Goal: Information Seeking & Learning: Learn about a topic

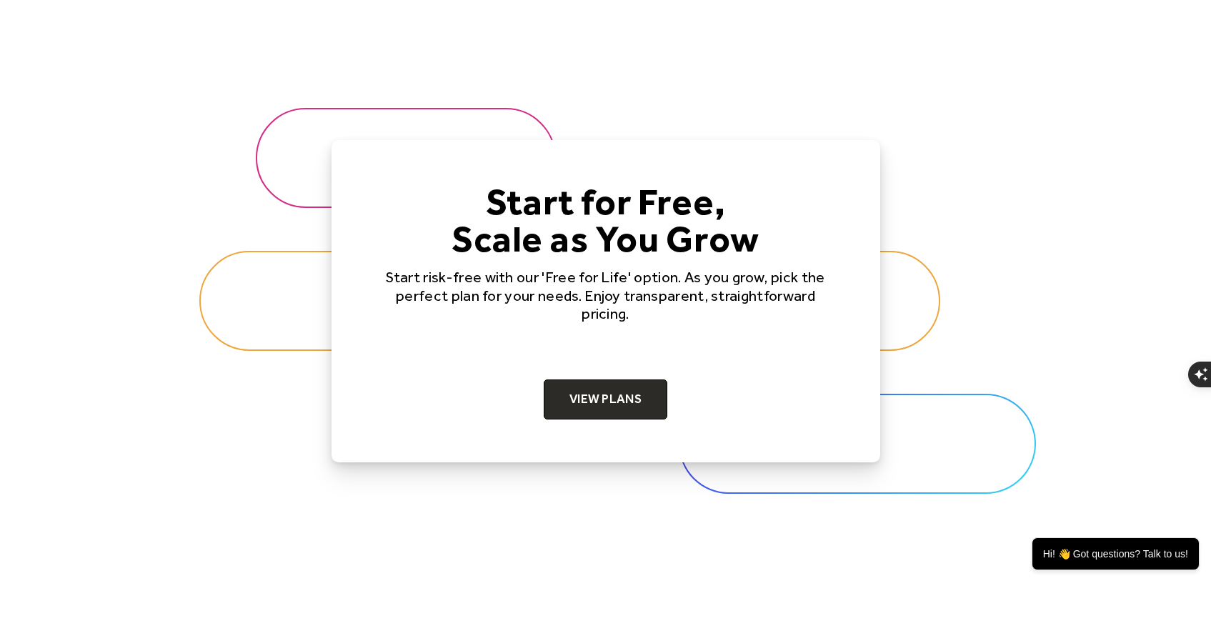
scroll to position [4500, 0]
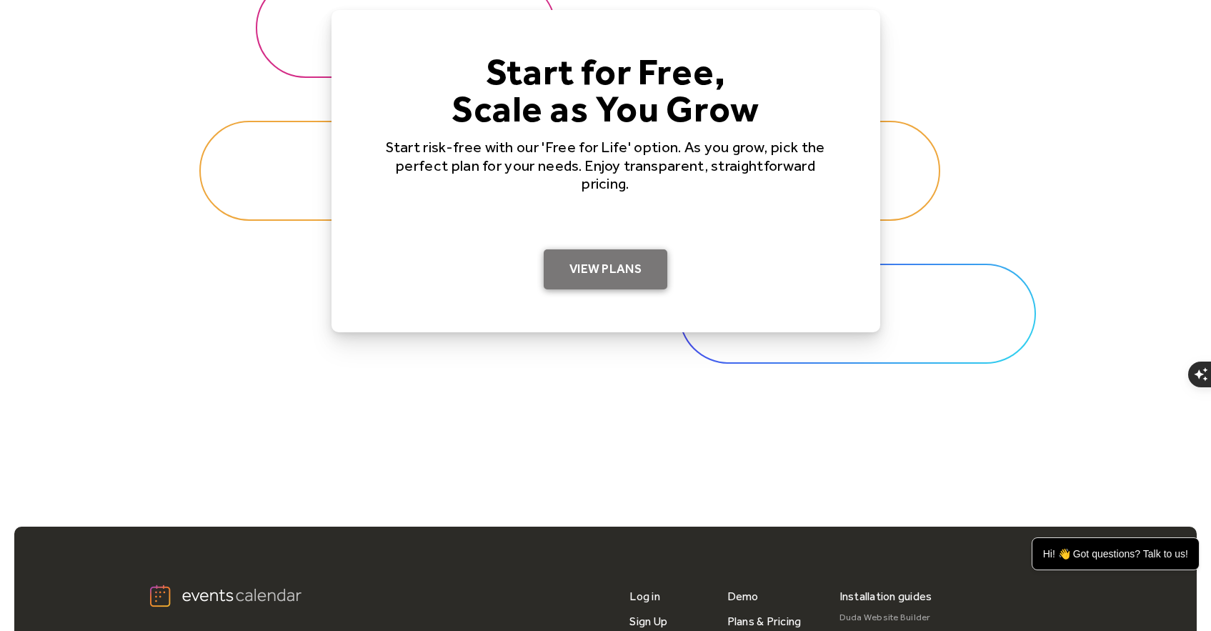
click at [618, 274] on link "View Plans" at bounding box center [606, 269] width 124 height 40
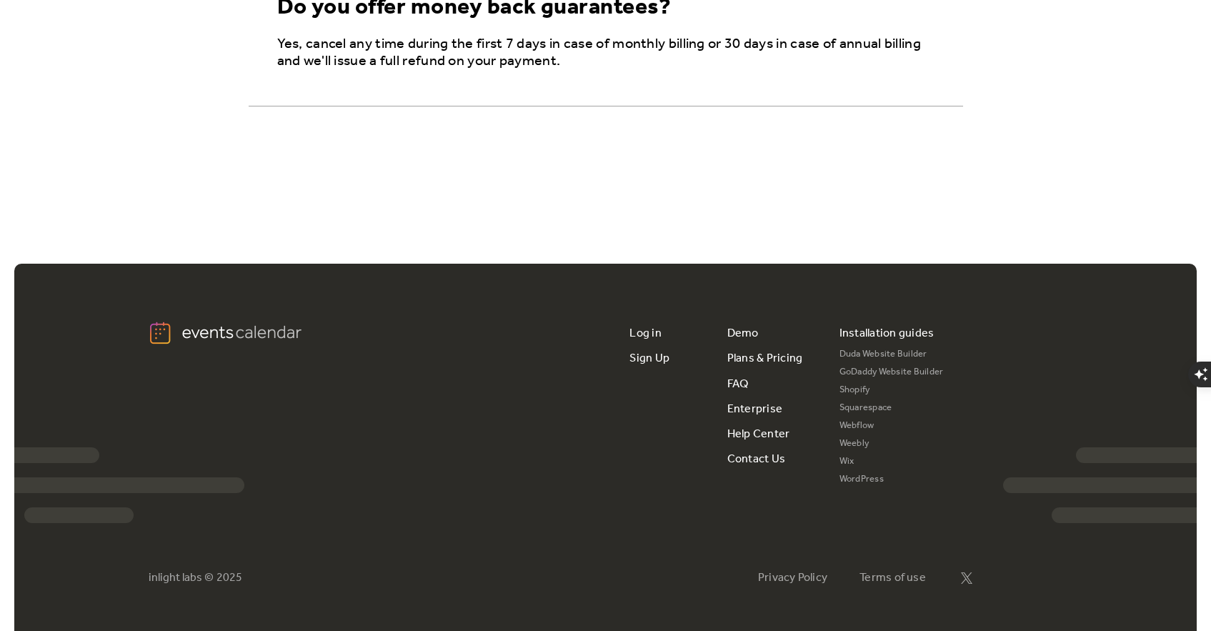
scroll to position [2643, 0]
click at [878, 351] on link "Duda Website Builder" at bounding box center [891, 354] width 104 height 18
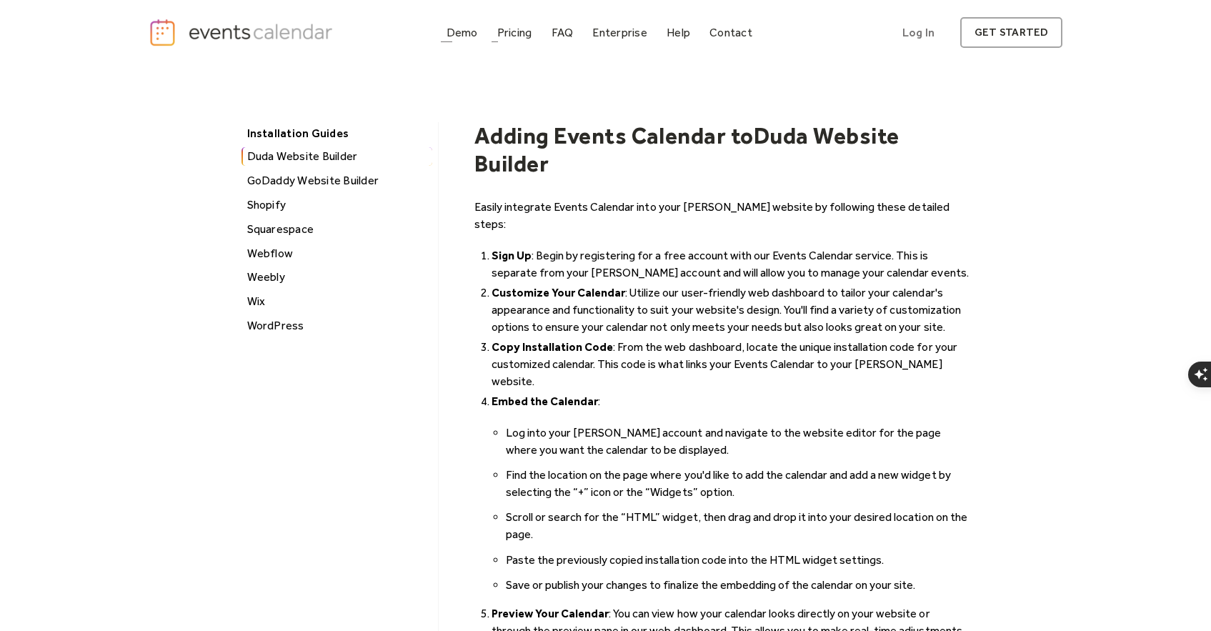
click at [439, 39] on div "Demo Pricing FAQ Enterprise Help Contact Log In Get Started Log In get started" at bounding box center [606, 32] width 914 height 31
click at [446, 36] on link "Demo" at bounding box center [462, 32] width 43 height 19
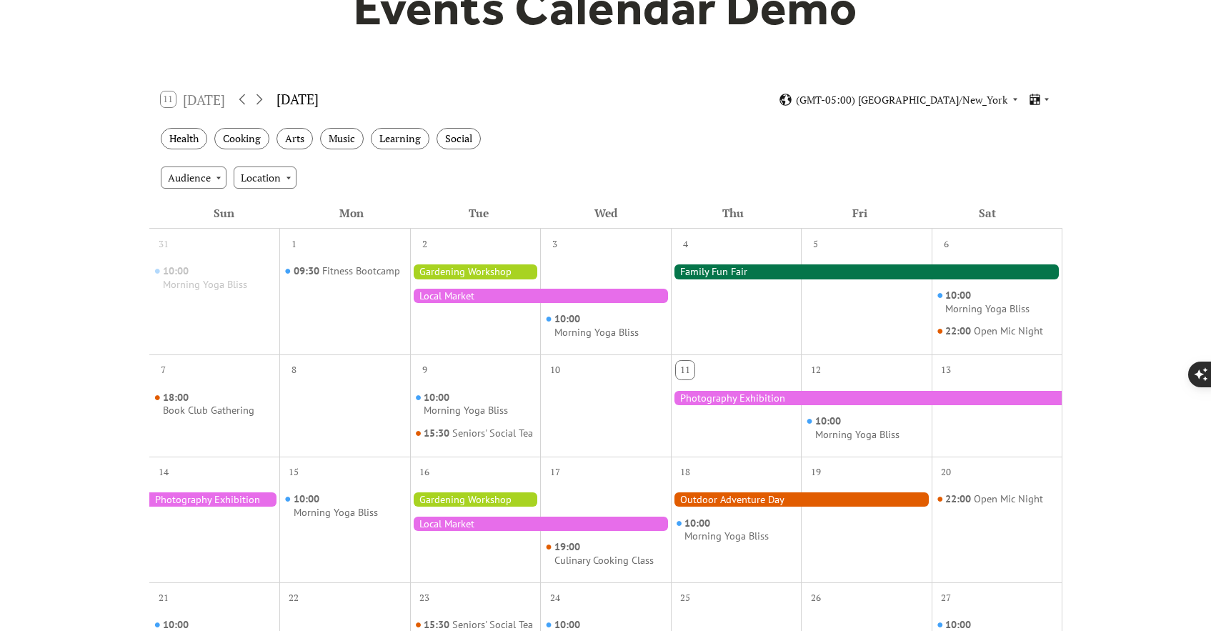
scroll to position [214, 0]
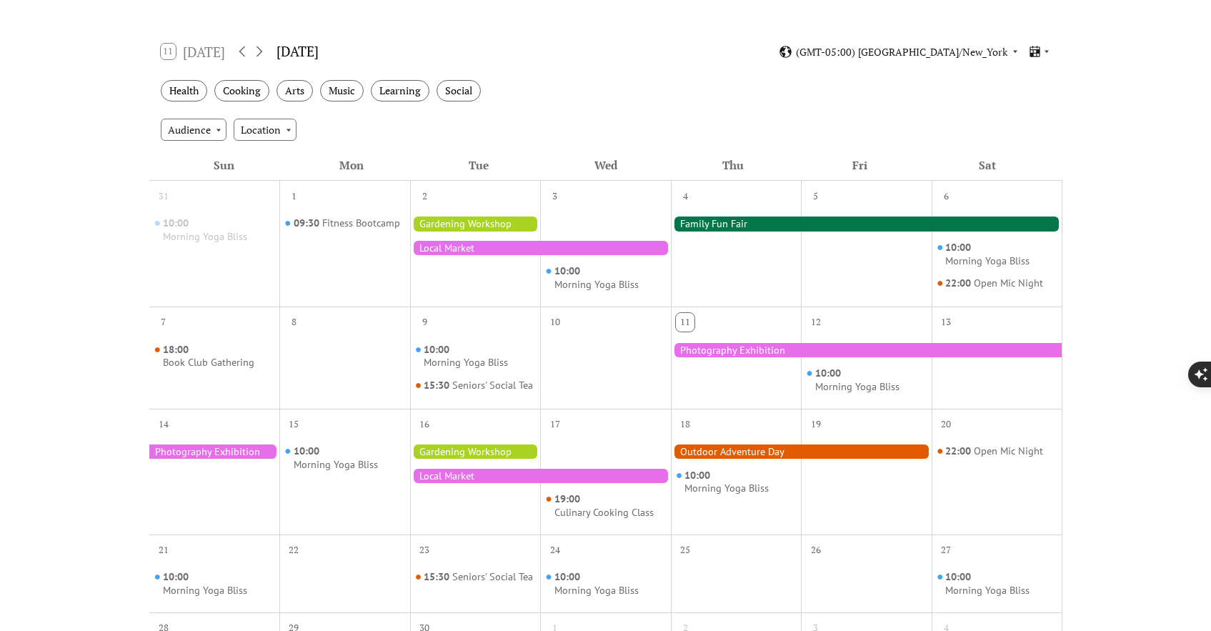
click at [450, 220] on div at bounding box center [475, 223] width 131 height 14
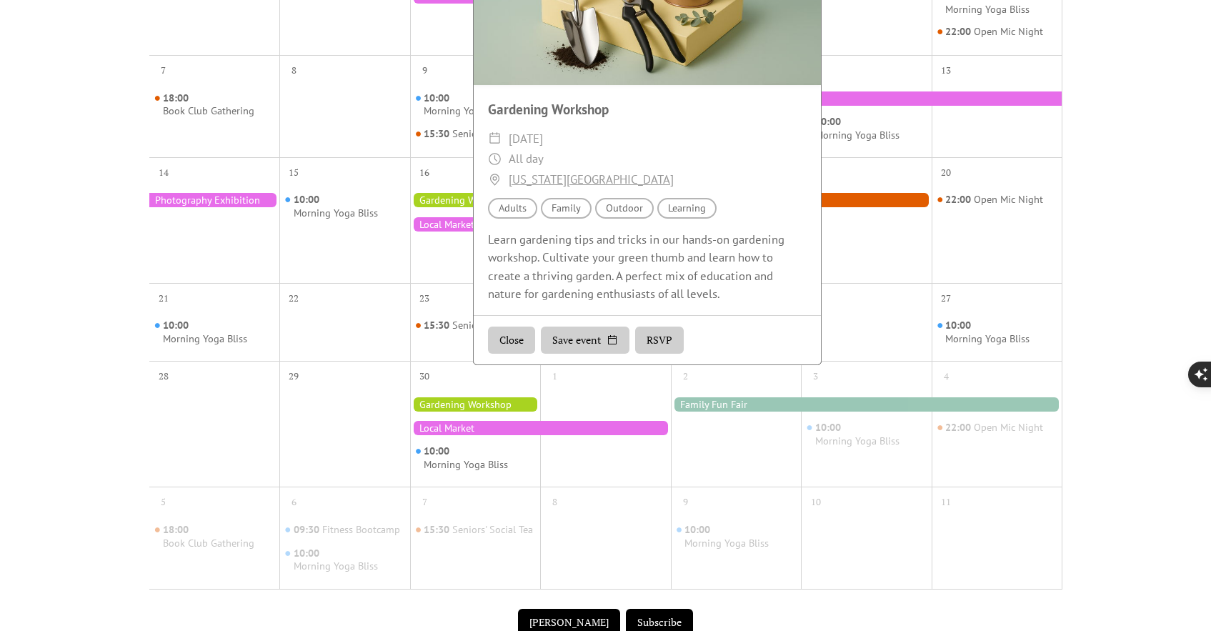
scroll to position [429, 0]
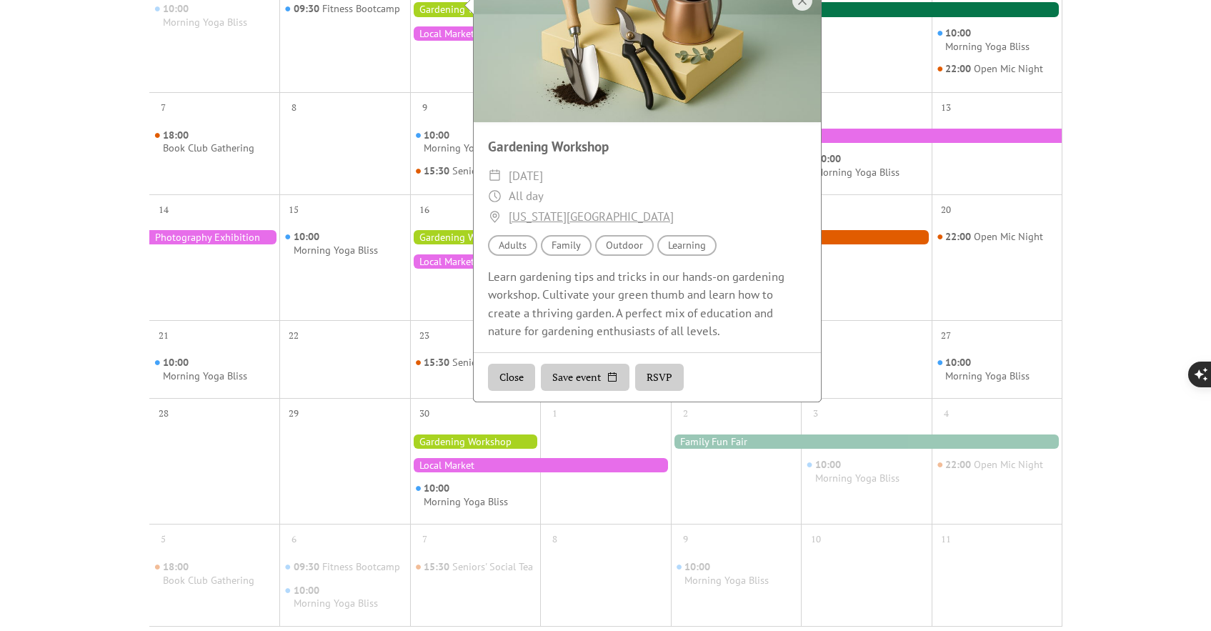
click at [859, 244] on div at bounding box center [801, 237] width 261 height 14
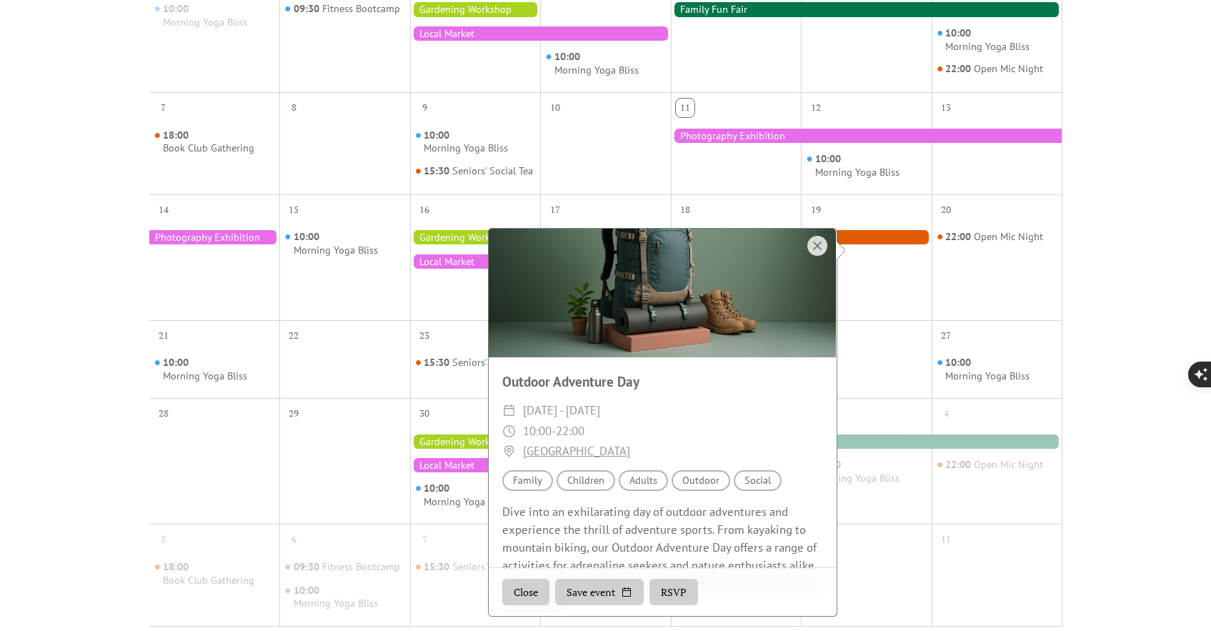
scroll to position [101, 0]
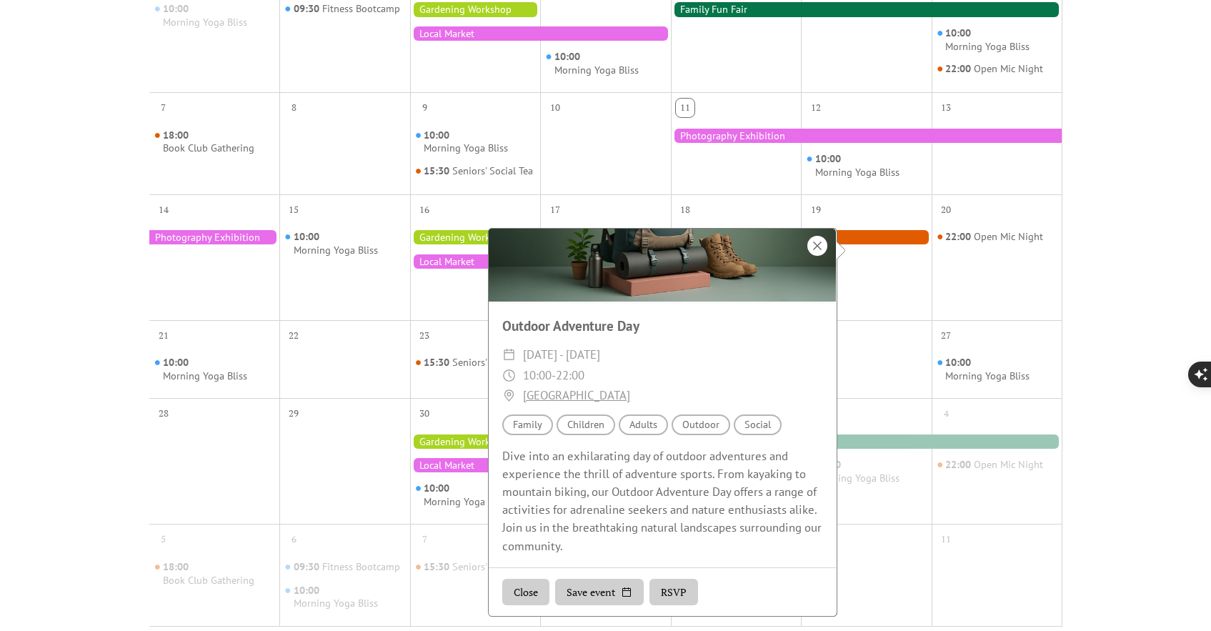
click at [815, 242] on div at bounding box center [817, 246] width 20 height 20
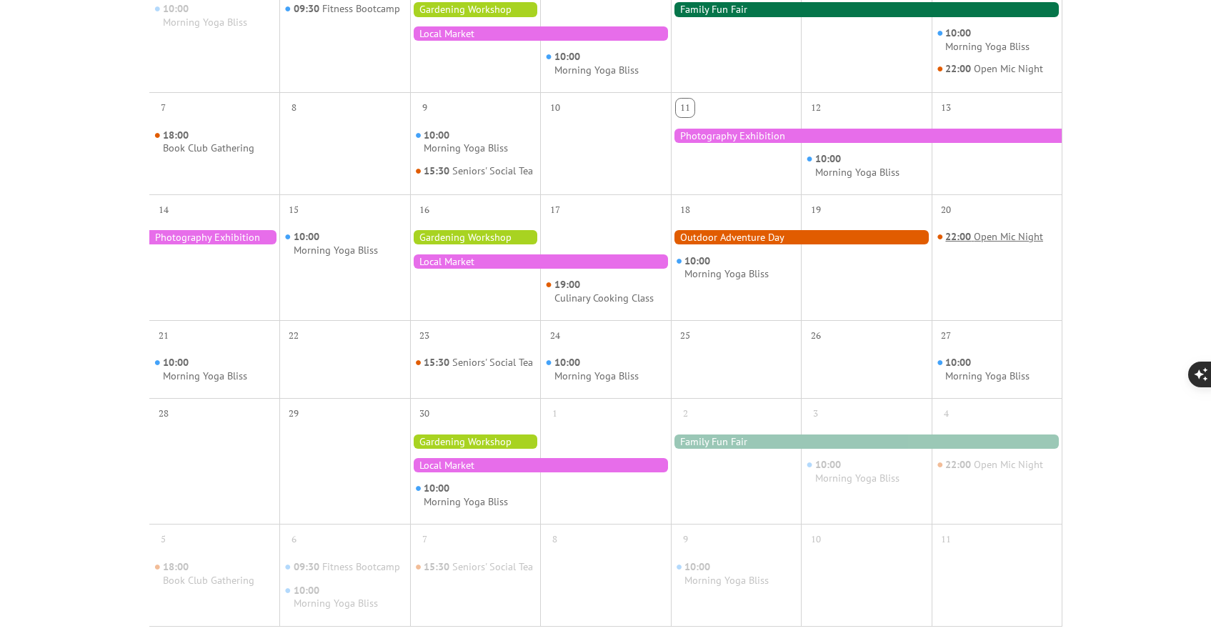
click at [999, 244] on div "Open Mic Night" at bounding box center [1008, 237] width 69 height 14
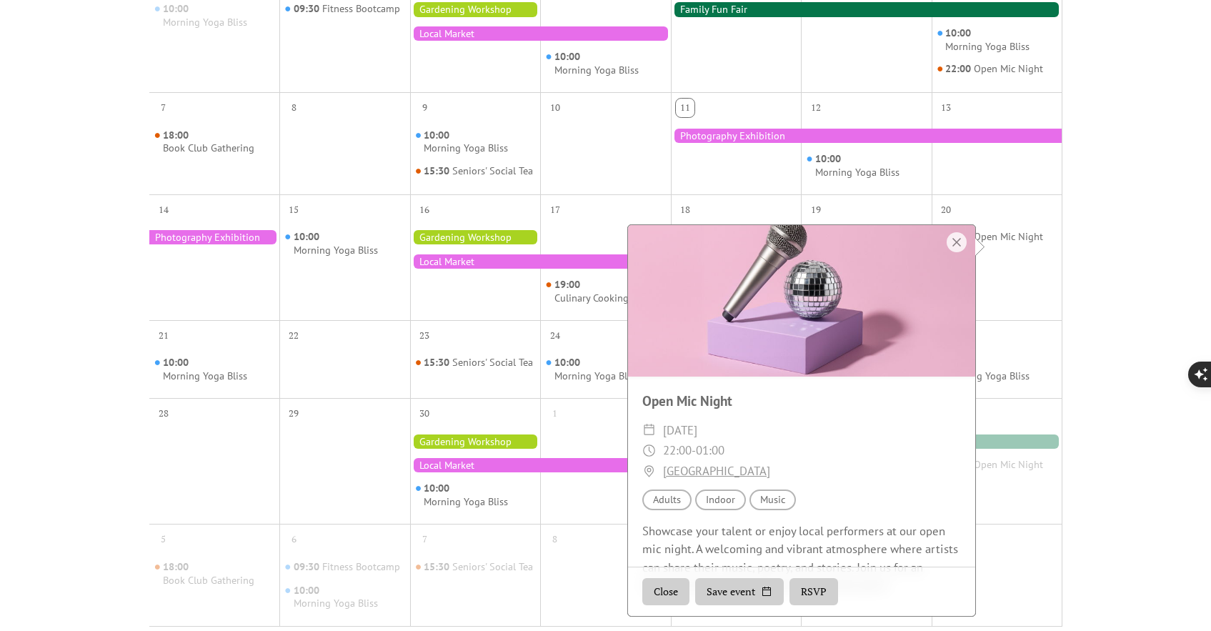
scroll to position [0, 0]
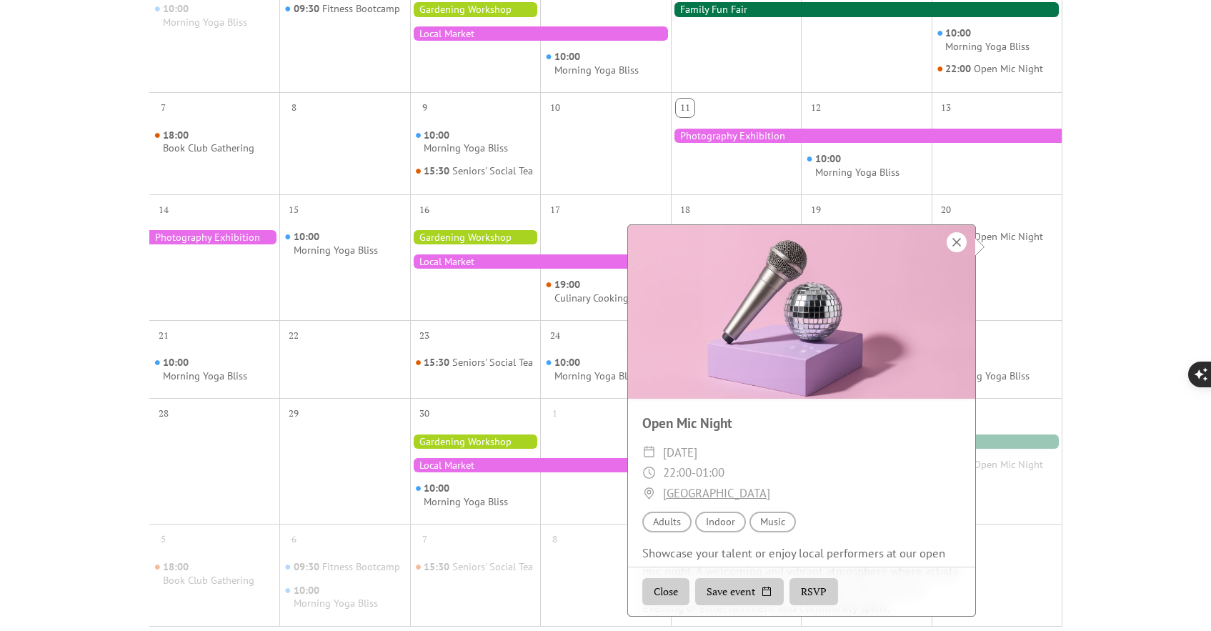
click at [958, 242] on div at bounding box center [957, 242] width 20 height 20
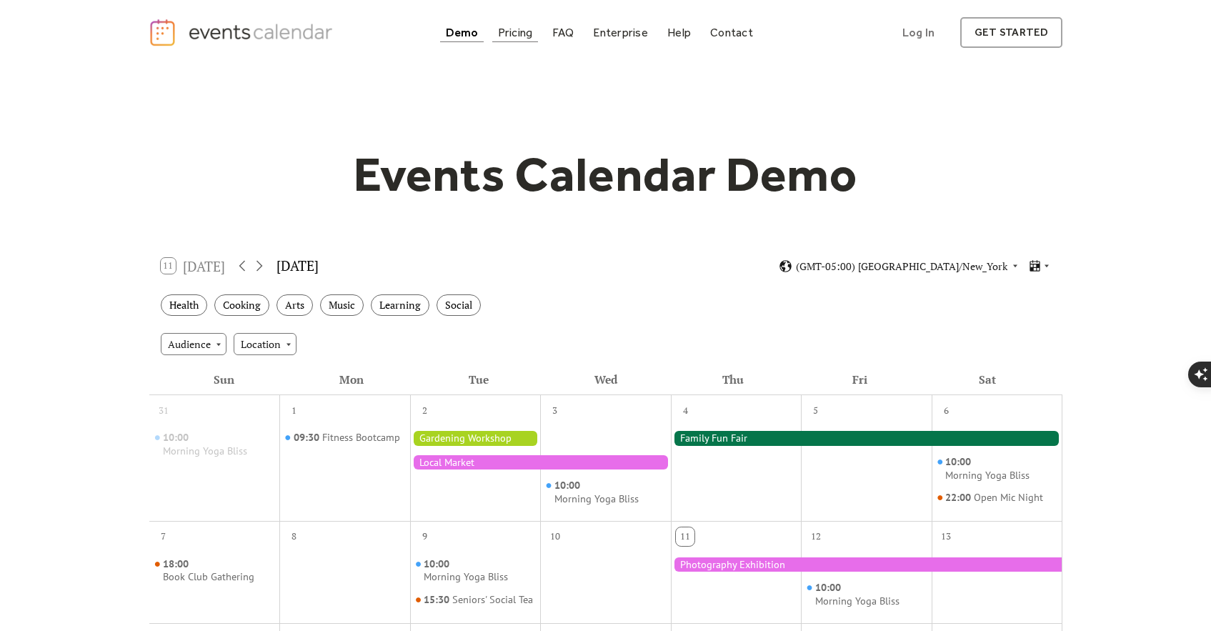
click at [521, 32] on div "Pricing" at bounding box center [515, 33] width 35 height 8
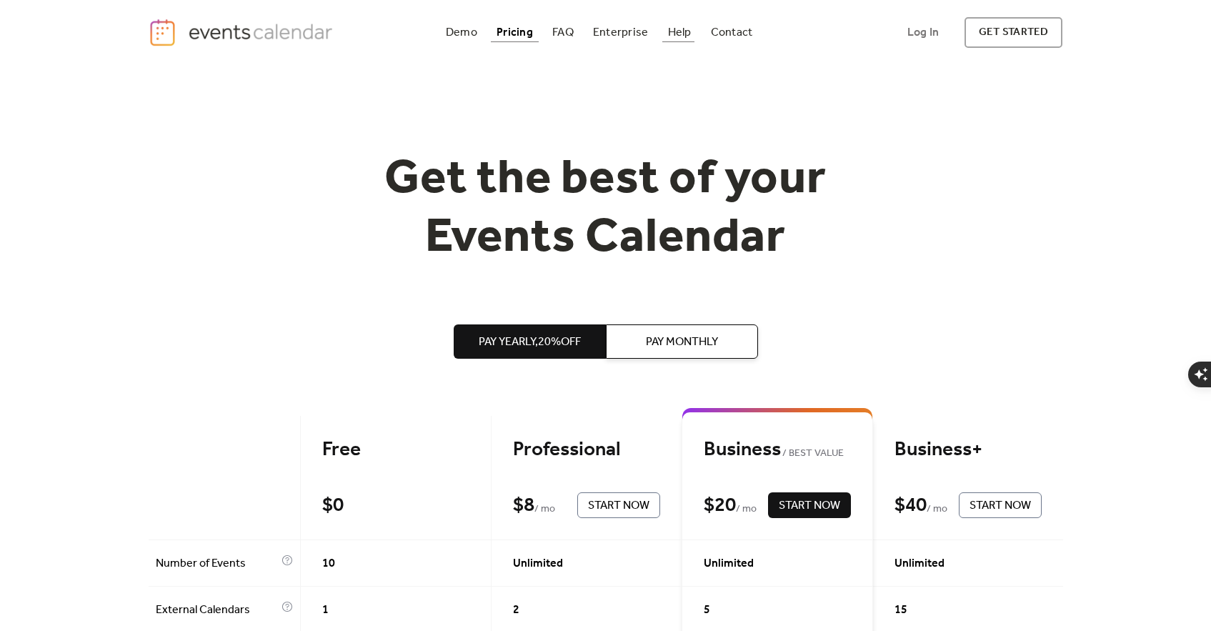
click at [686, 31] on div "Help" at bounding box center [680, 33] width 24 height 8
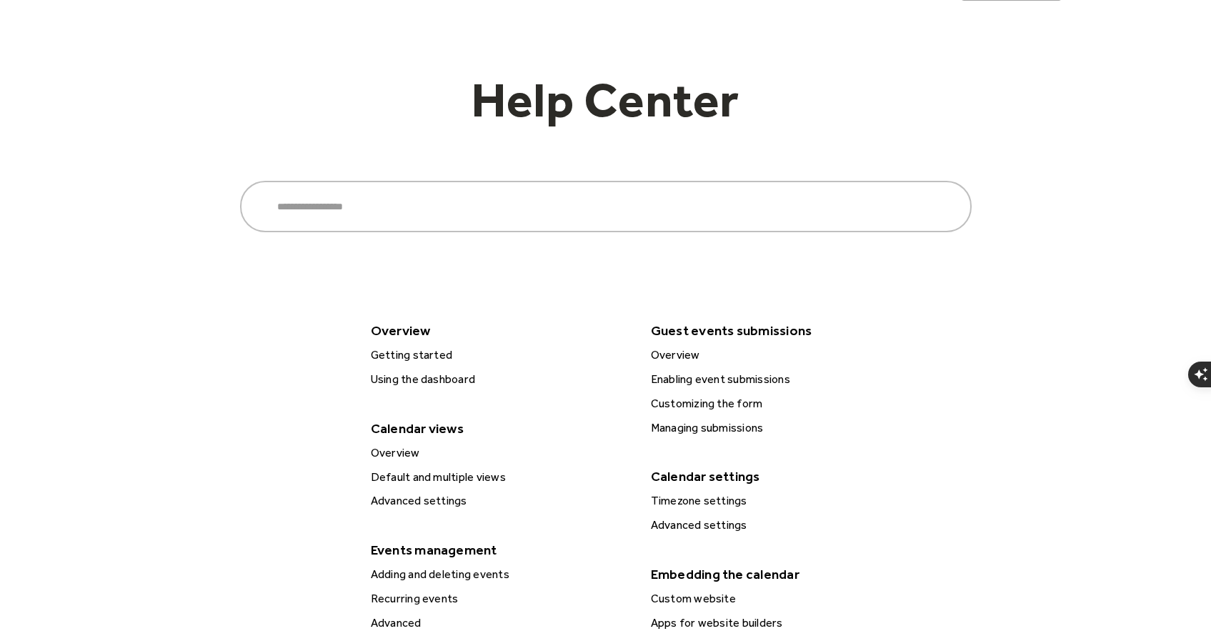
scroll to position [214, 0]
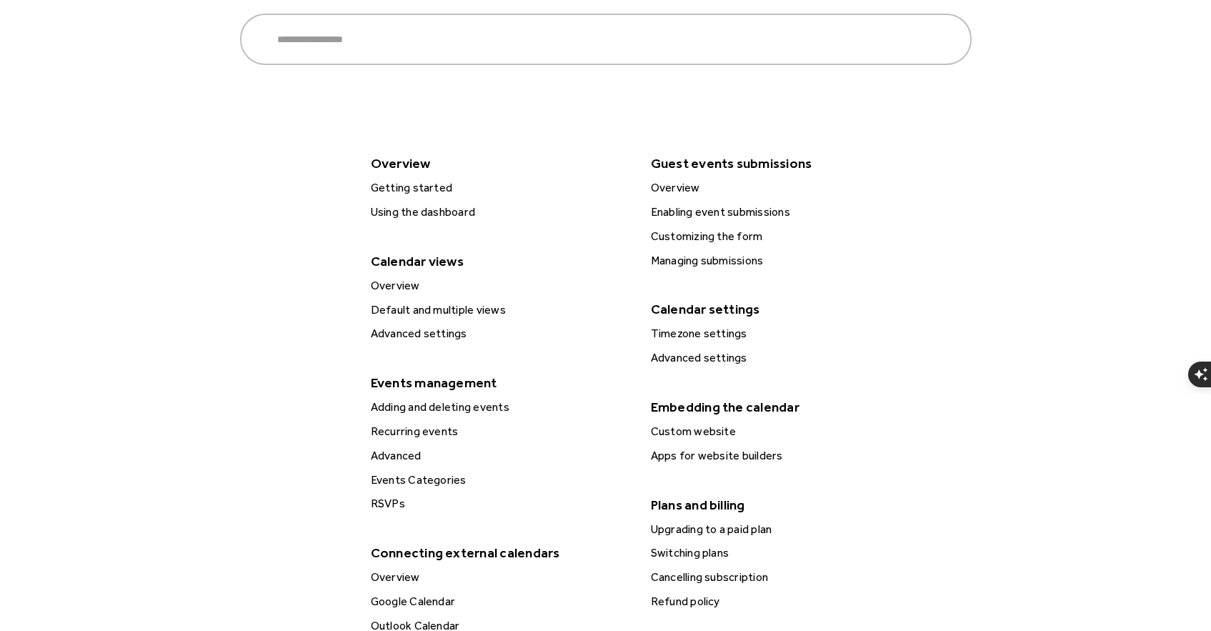
click at [669, 189] on div "Overview" at bounding box center [779, 188] width 267 height 19
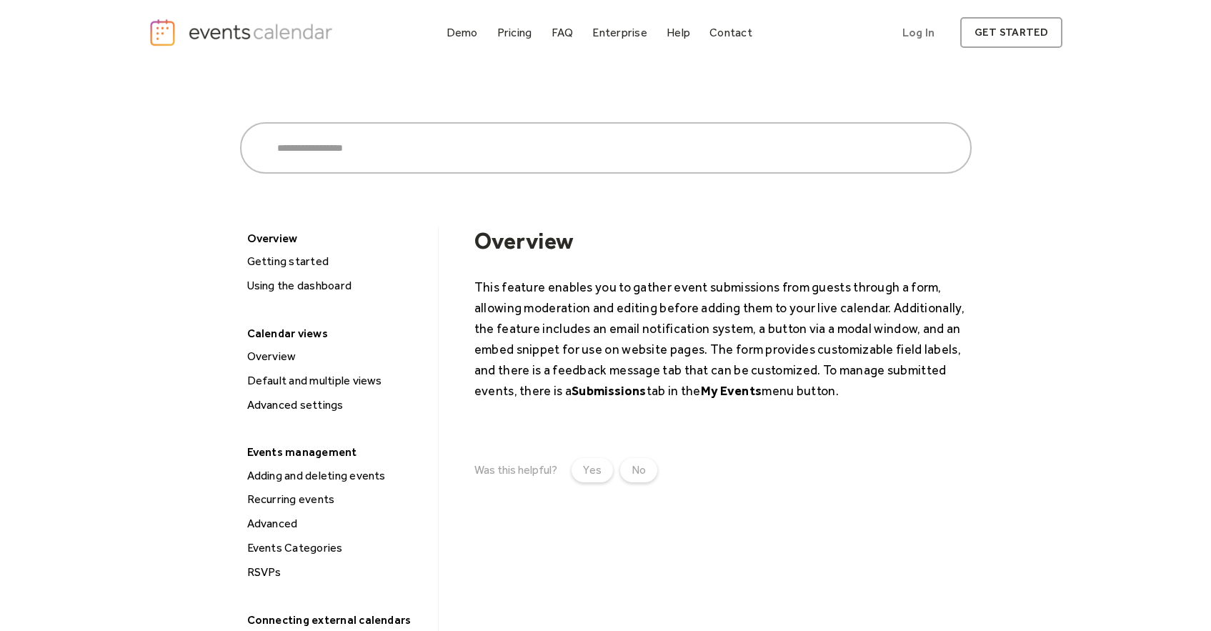
scroll to position [71, 0]
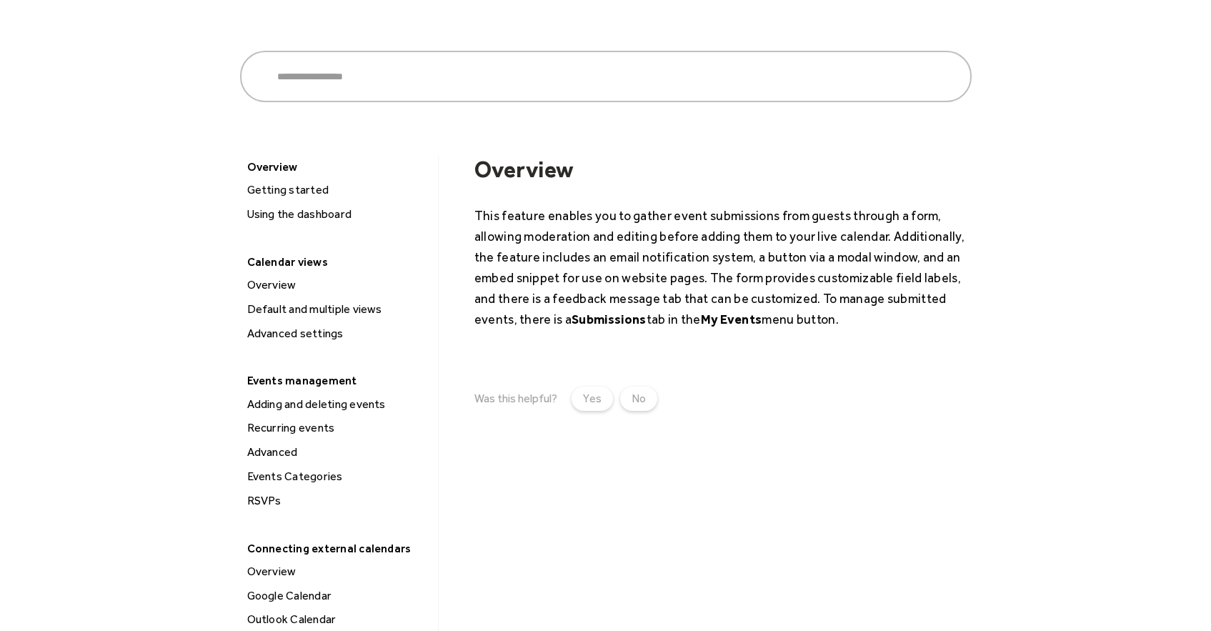
click at [306, 314] on div "Default and multiple views" at bounding box center [337, 309] width 189 height 19
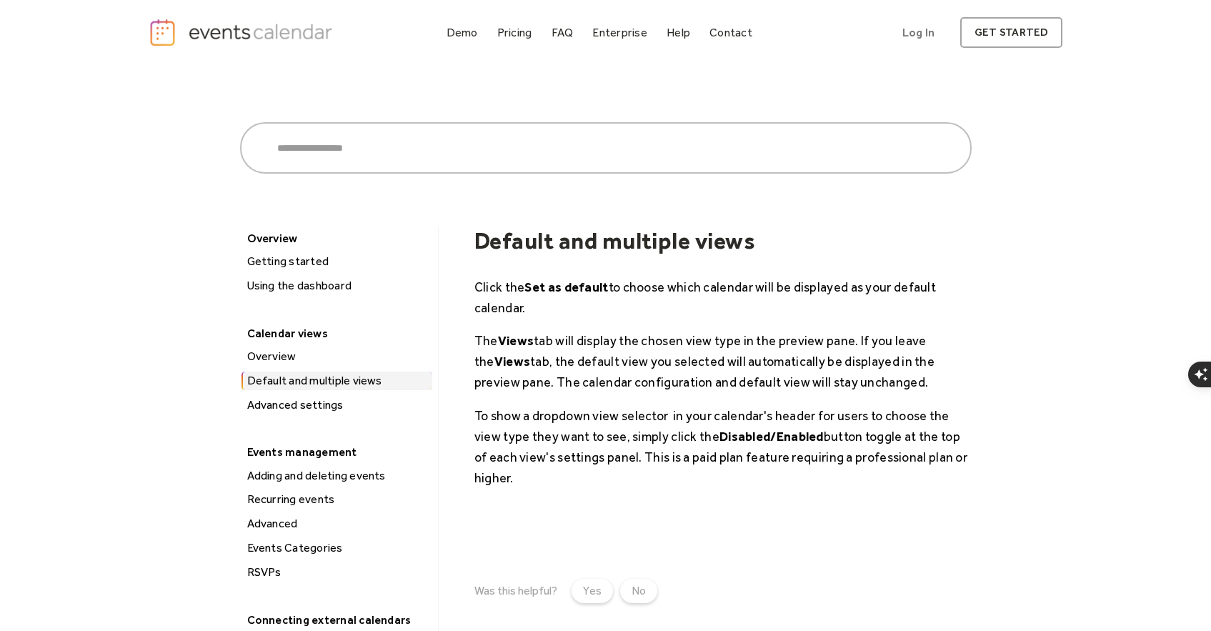
click at [351, 412] on div "Advanced settings" at bounding box center [337, 405] width 189 height 19
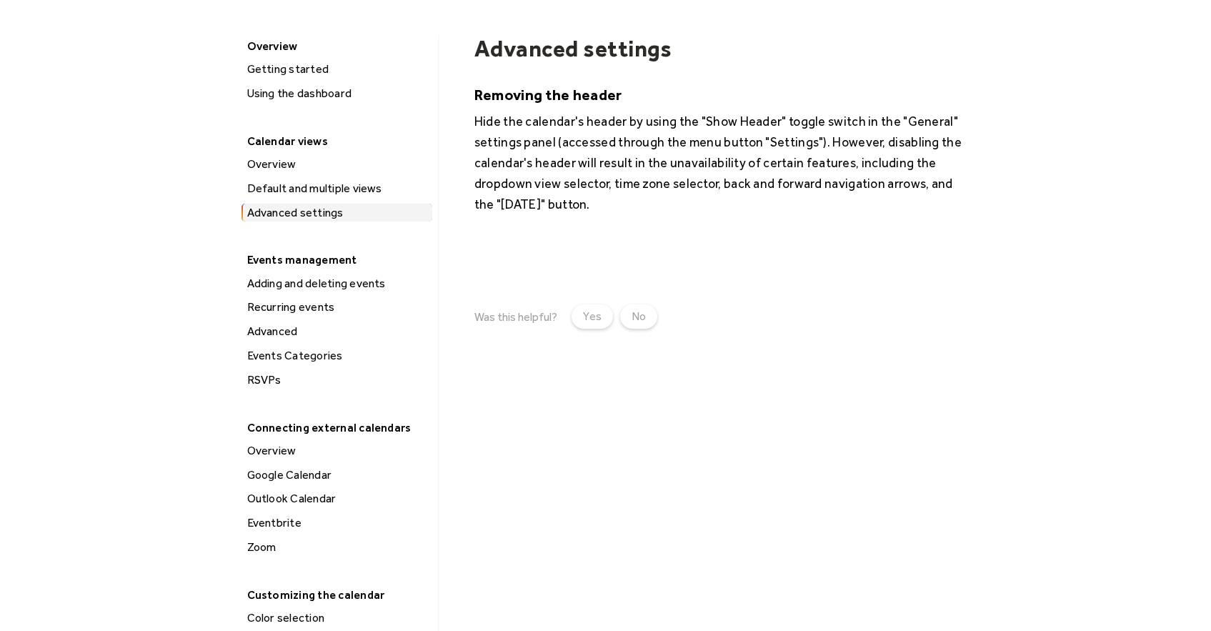
scroll to position [214, 0]
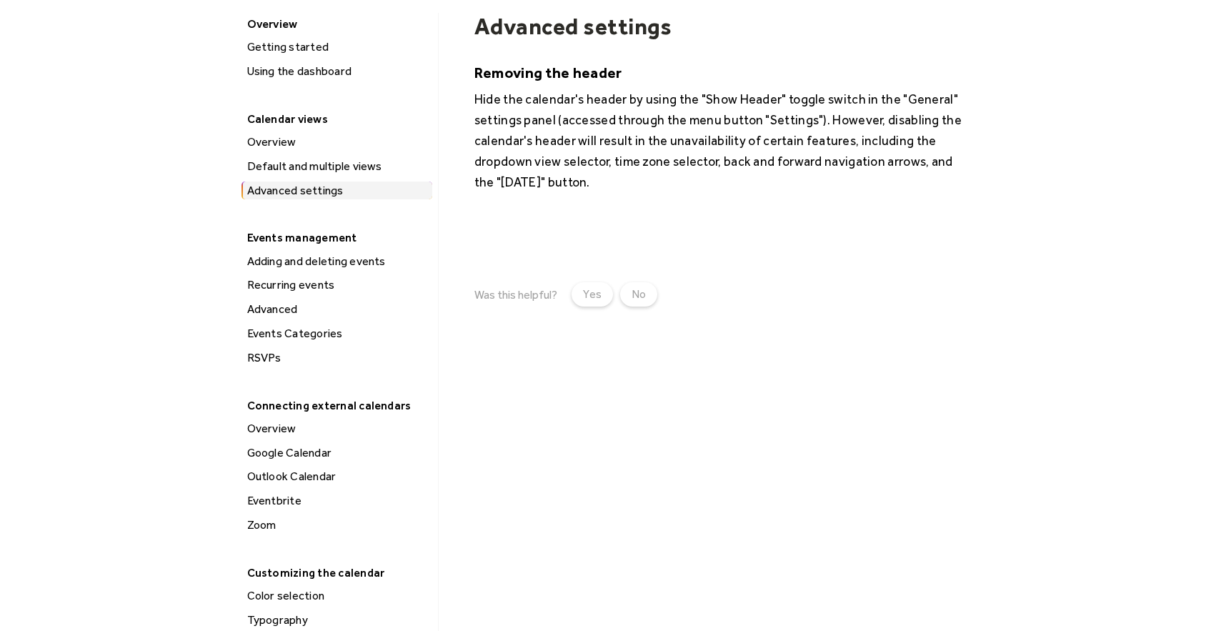
click at [288, 309] on div "Advanced" at bounding box center [337, 309] width 189 height 19
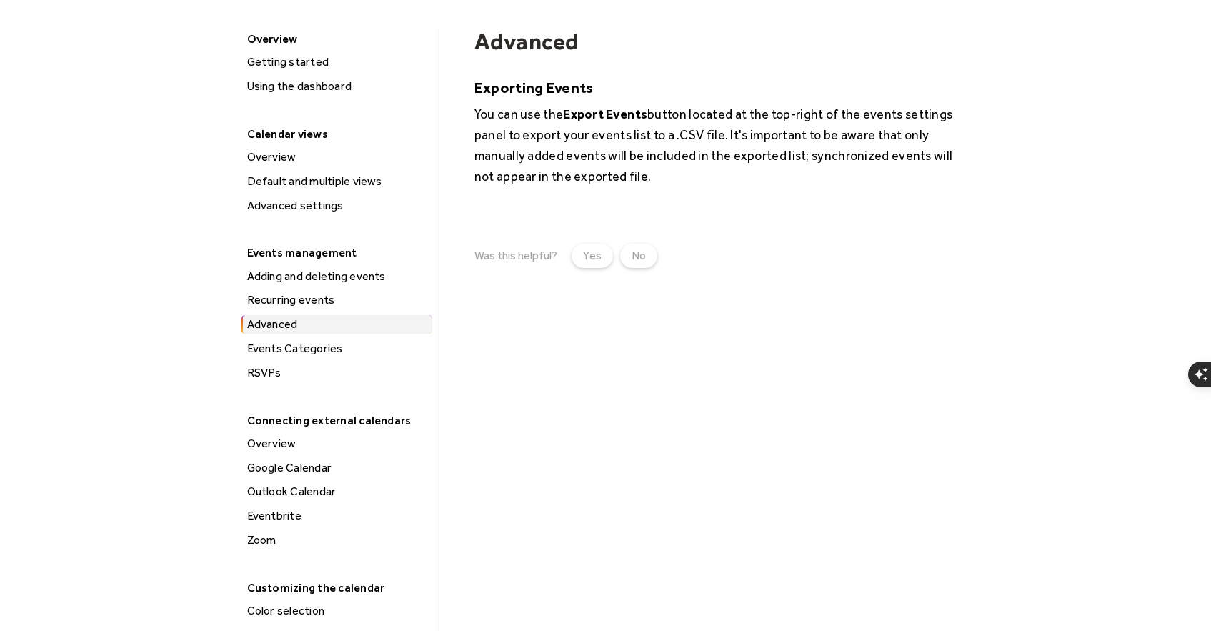
scroll to position [214, 0]
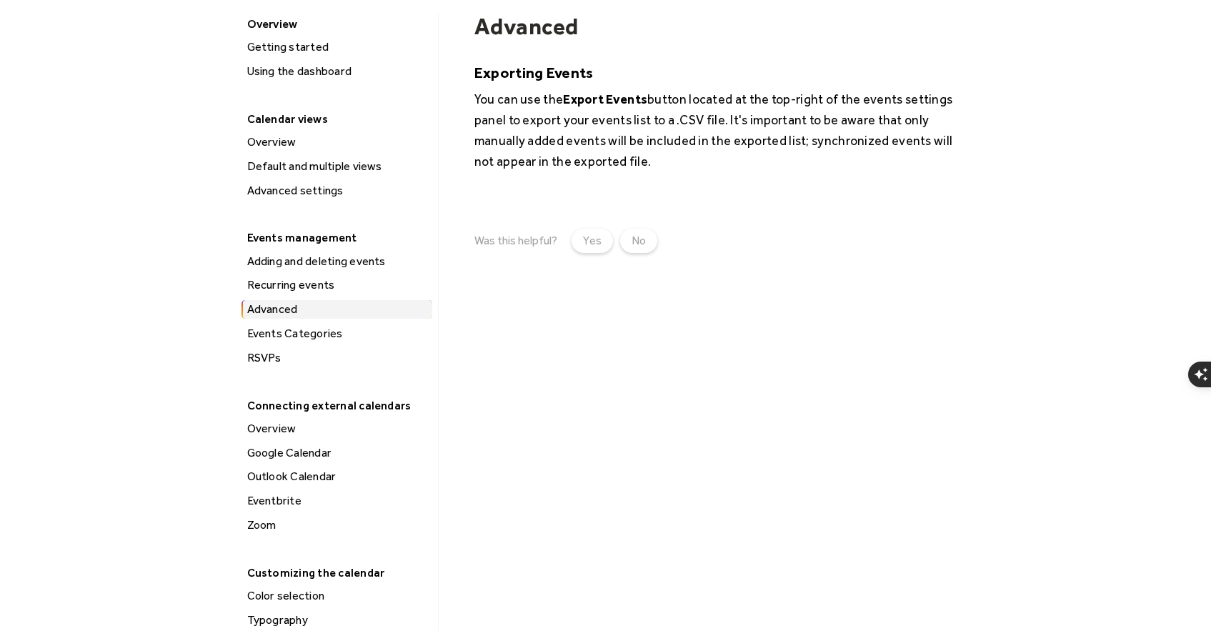
click at [343, 333] on div "Events Categories" at bounding box center [337, 333] width 189 height 19
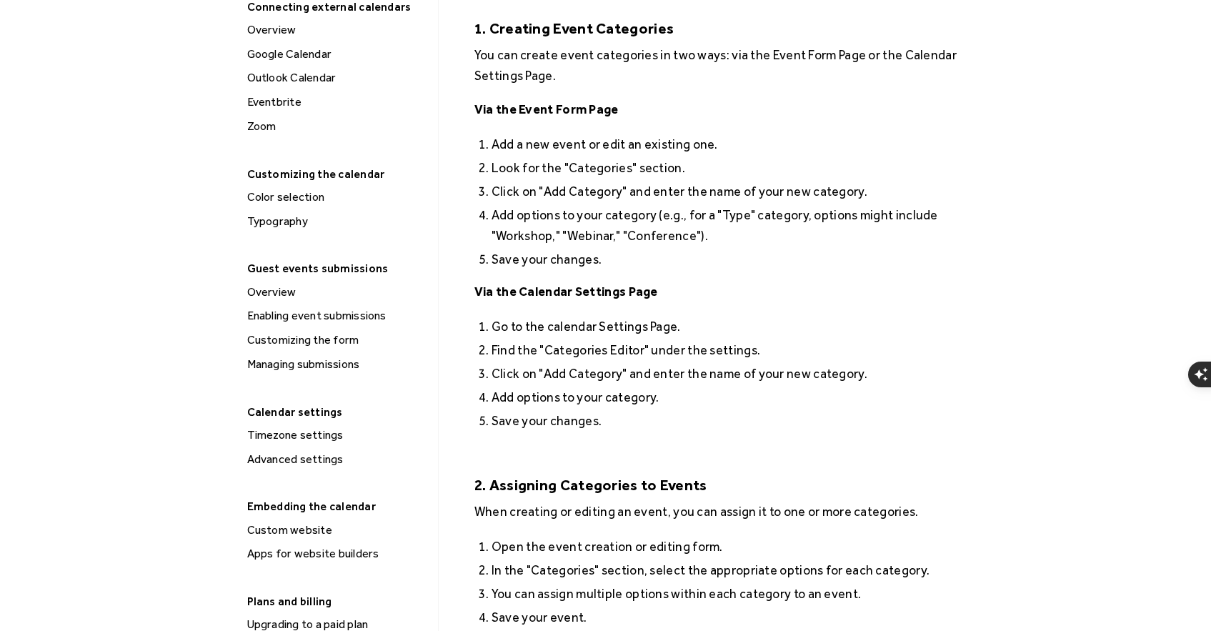
scroll to position [643, 0]
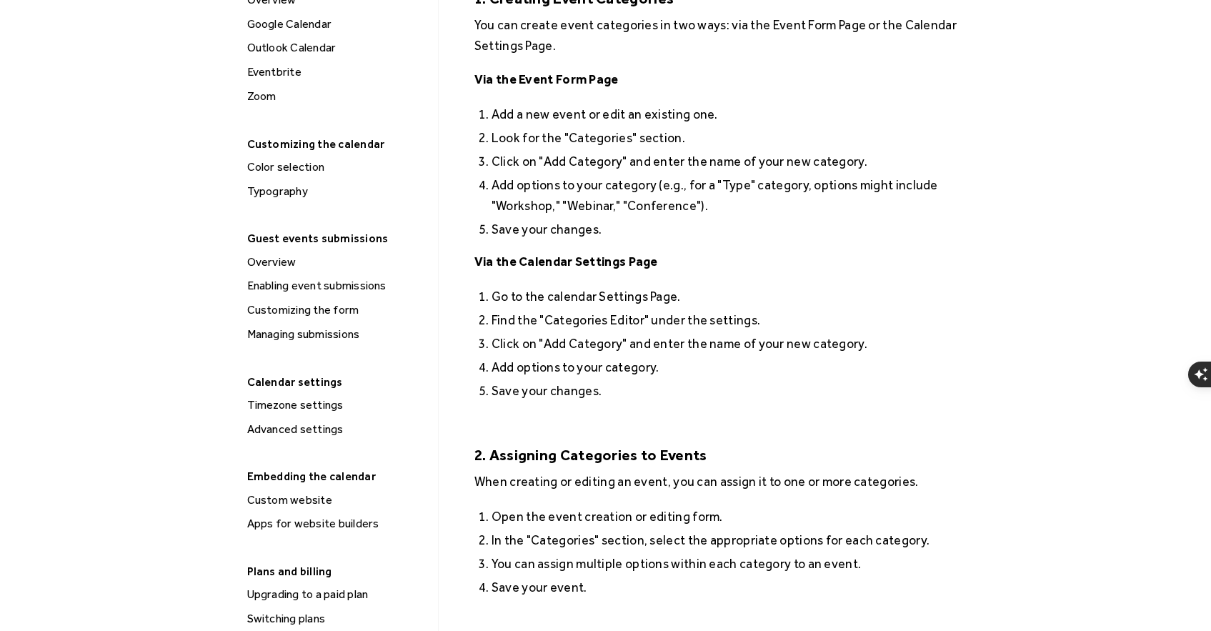
click at [354, 281] on div "Enabling event submissions" at bounding box center [337, 285] width 189 height 19
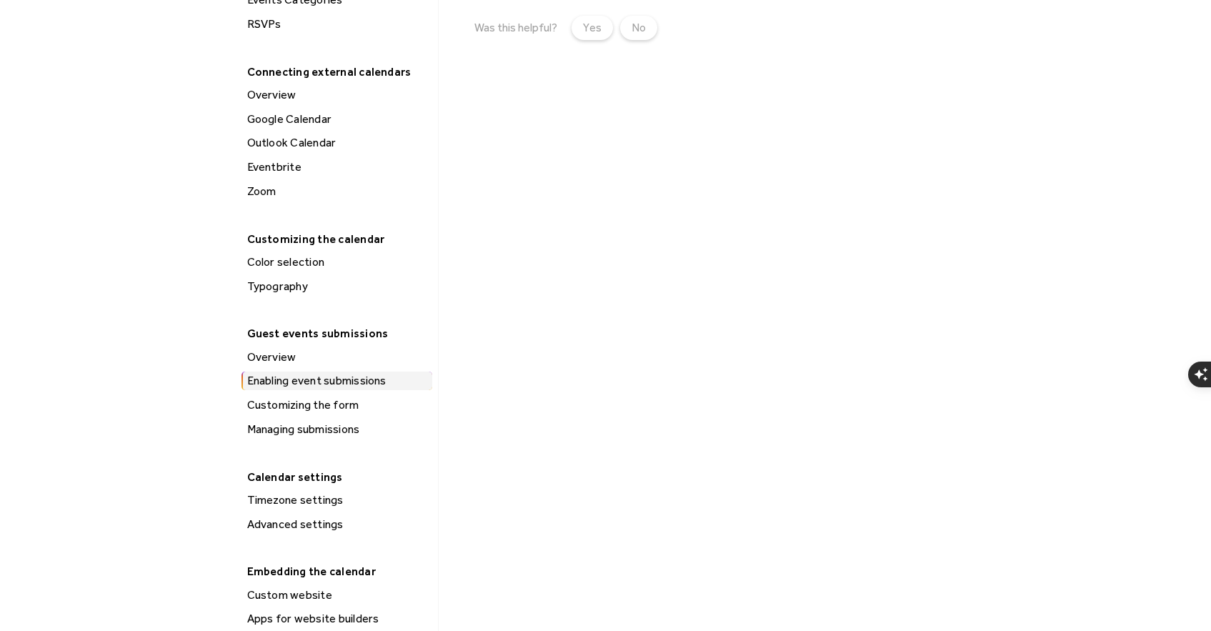
scroll to position [571, 0]
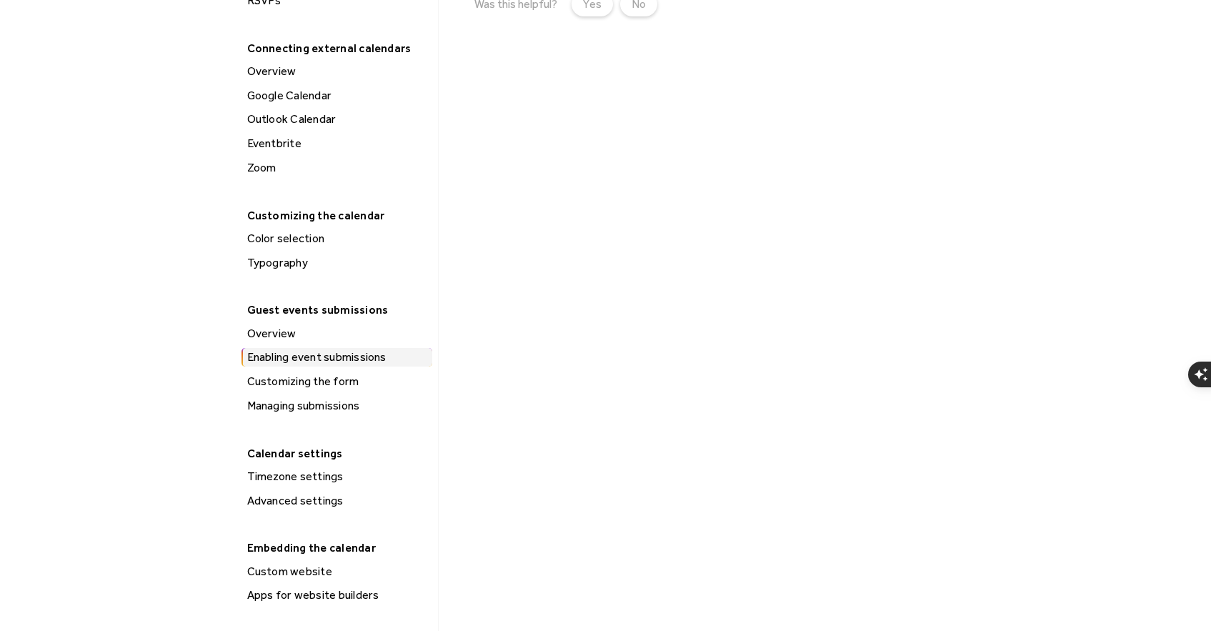
click at [342, 381] on div "Customizing the form" at bounding box center [337, 381] width 189 height 19
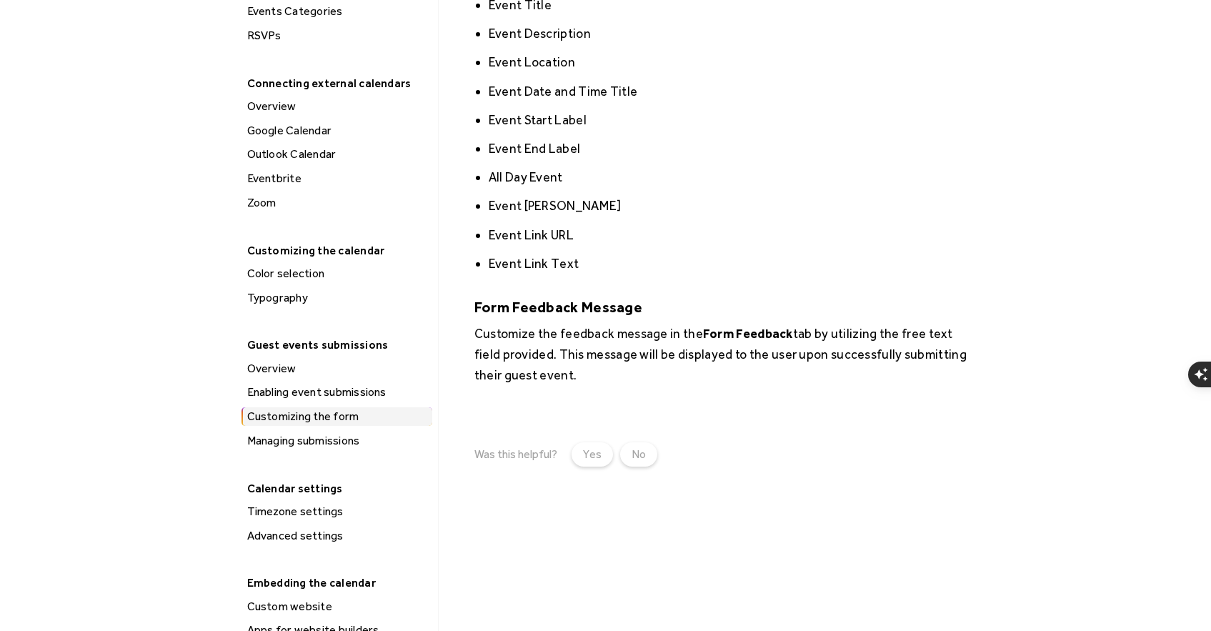
scroll to position [571, 0]
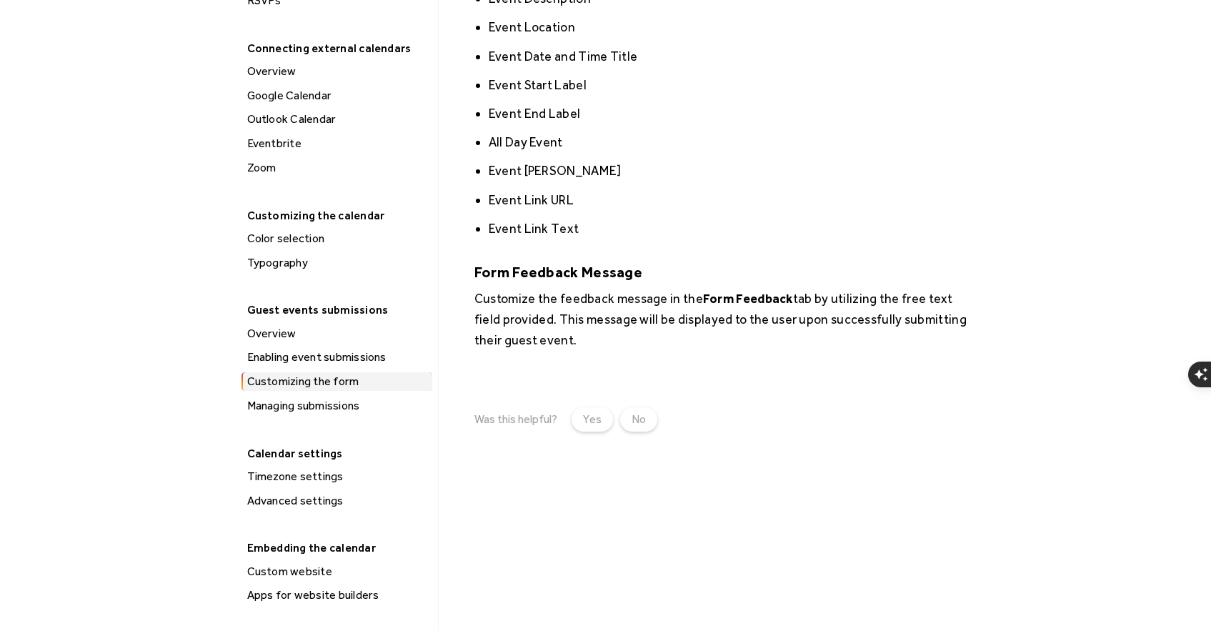
click at [319, 408] on div "Managing submissions" at bounding box center [337, 405] width 189 height 19
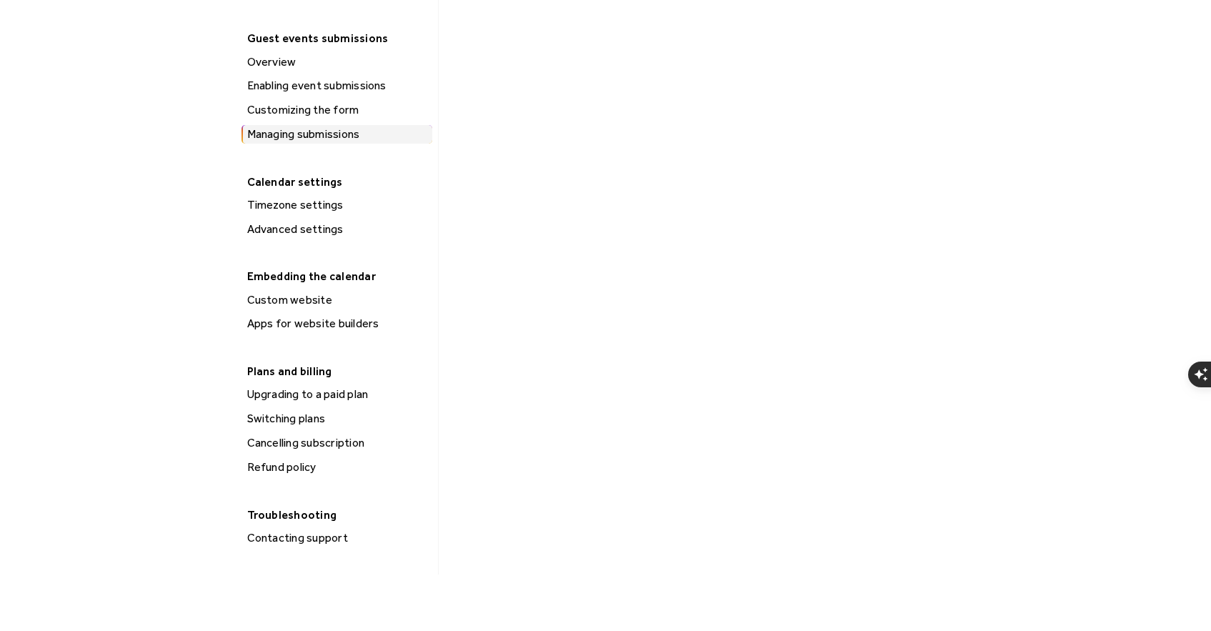
scroll to position [857, 0]
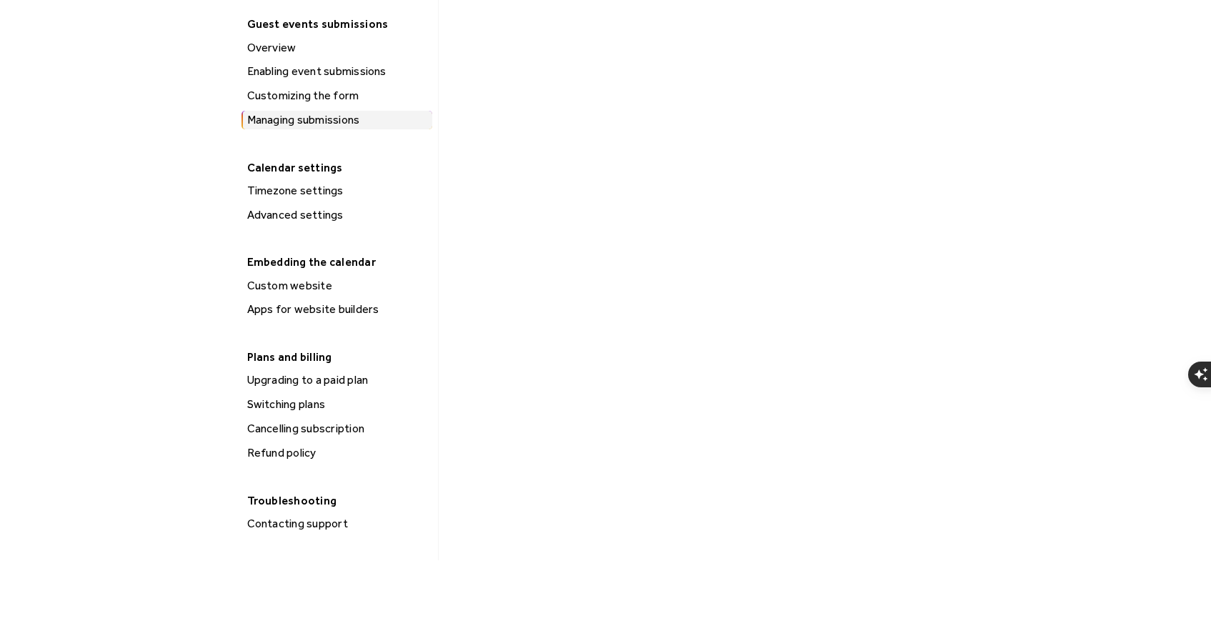
click at [344, 309] on div "Apps for website builders" at bounding box center [337, 309] width 189 height 19
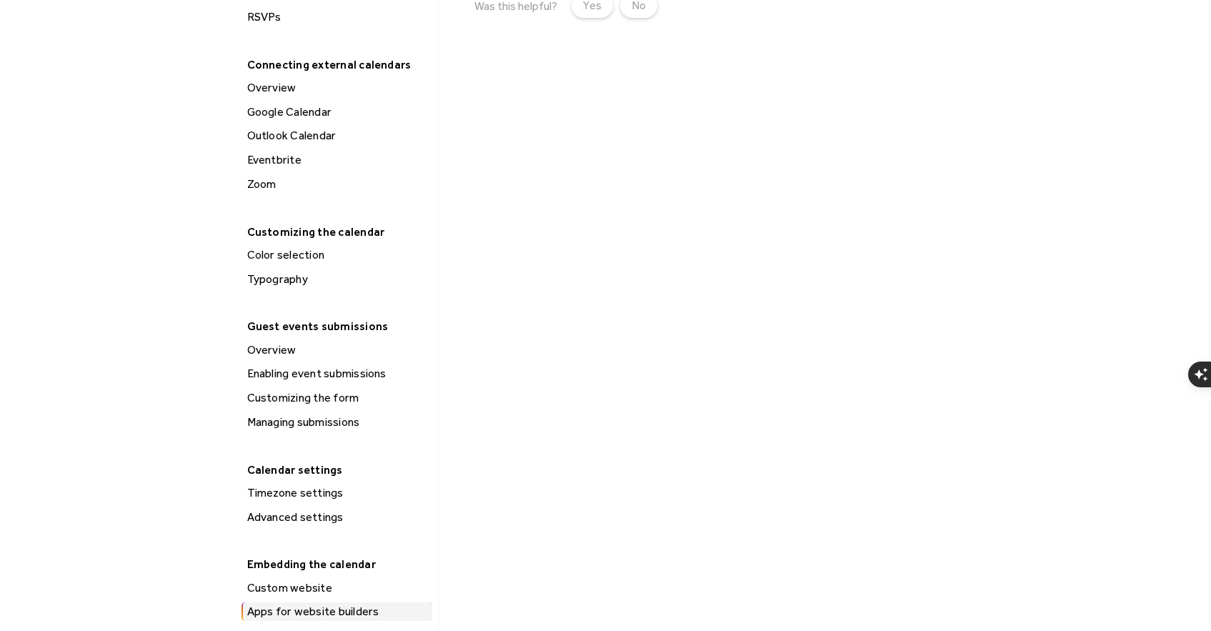
scroll to position [571, 0]
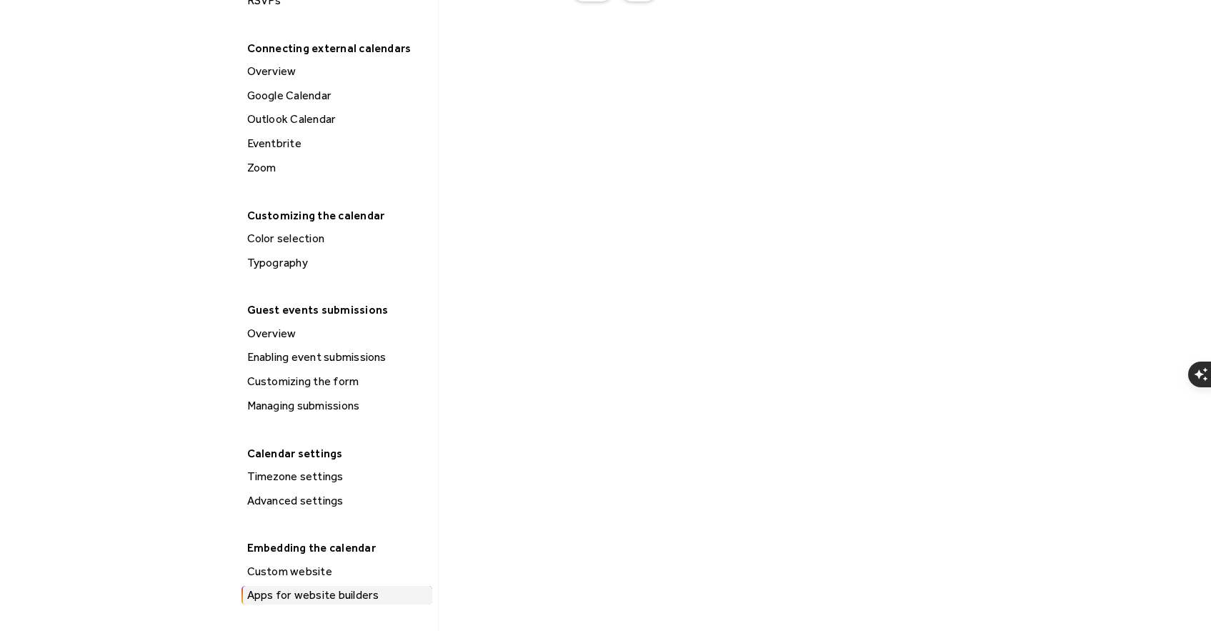
click at [279, 265] on div "Typography" at bounding box center [337, 263] width 189 height 19
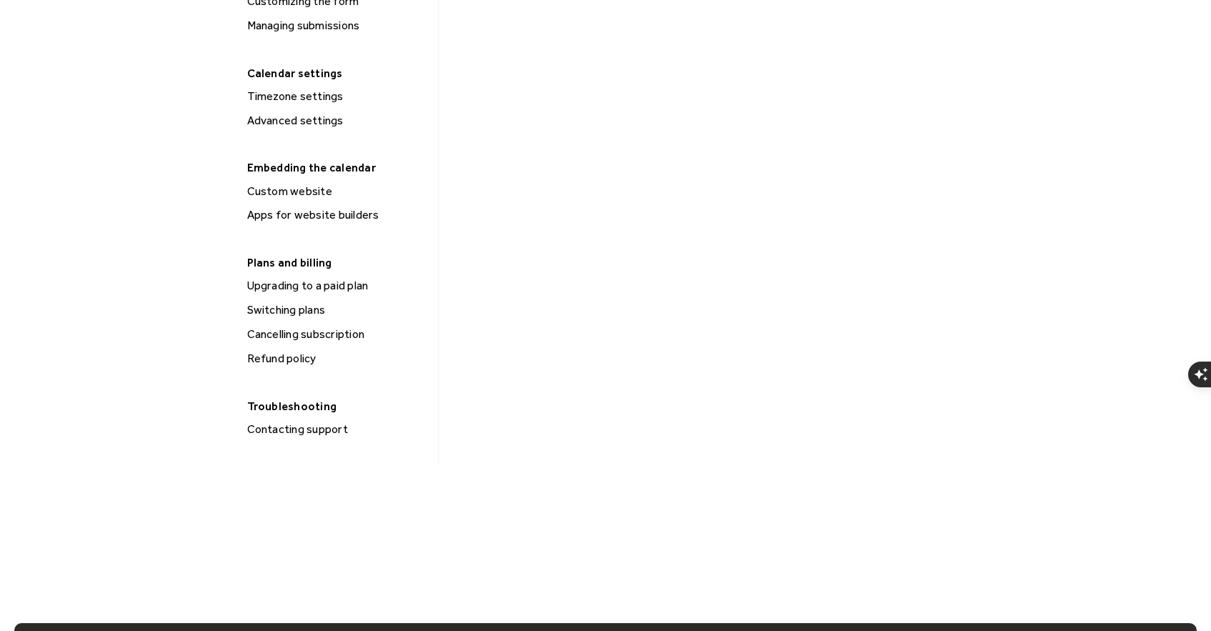
scroll to position [1000, 0]
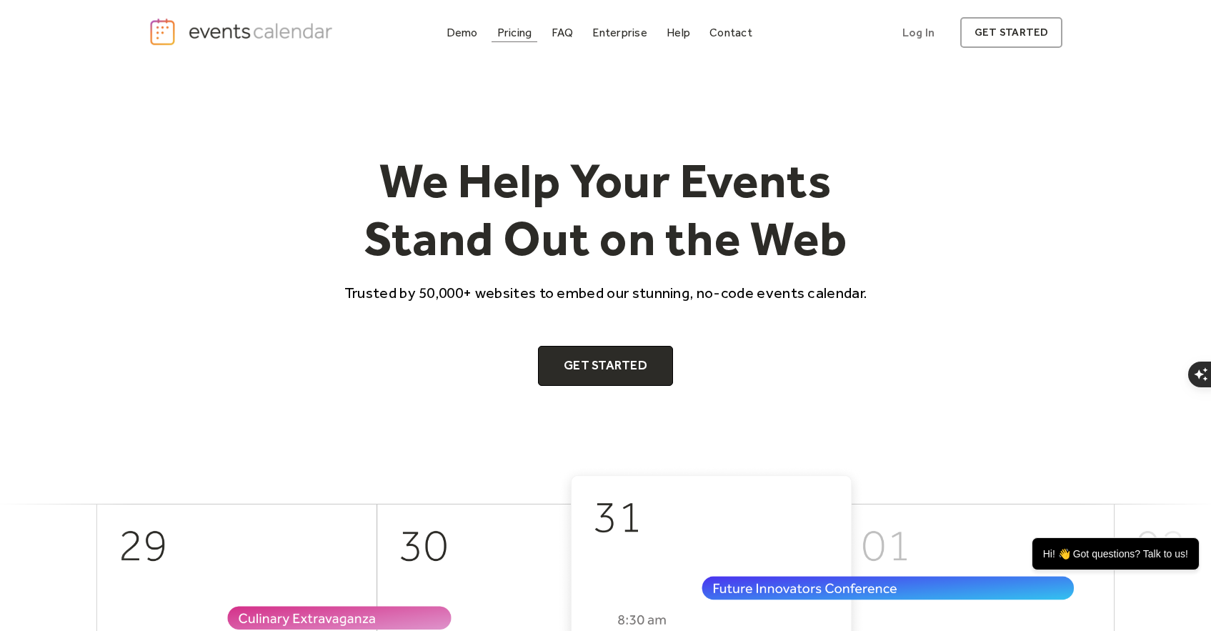
click at [514, 36] on div "Pricing" at bounding box center [514, 33] width 35 height 8
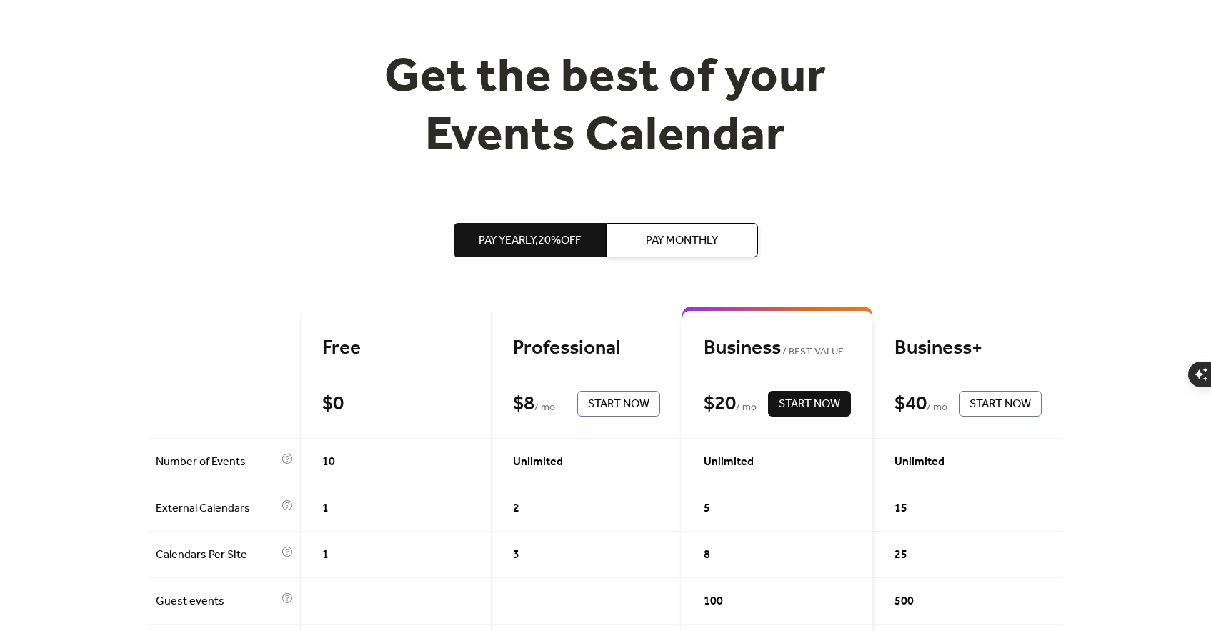
scroll to position [71, 0]
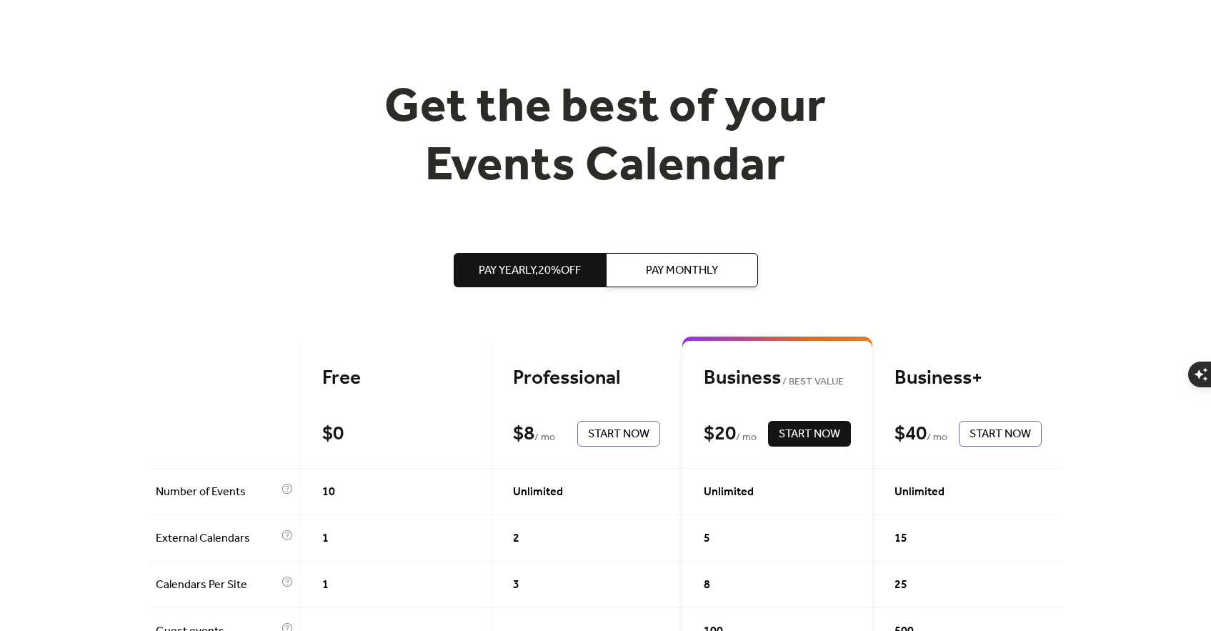
click at [714, 266] on span "Pay Monthly" at bounding box center [682, 270] width 72 height 17
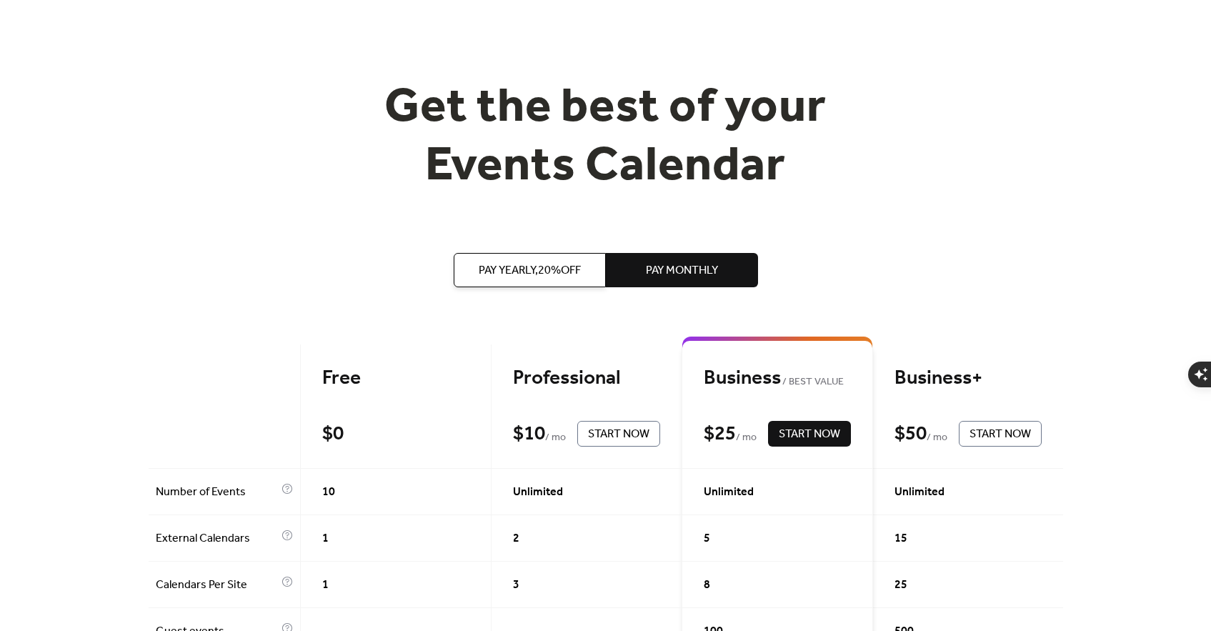
click at [527, 276] on span "Pay Yearly, 20% off" at bounding box center [530, 270] width 102 height 17
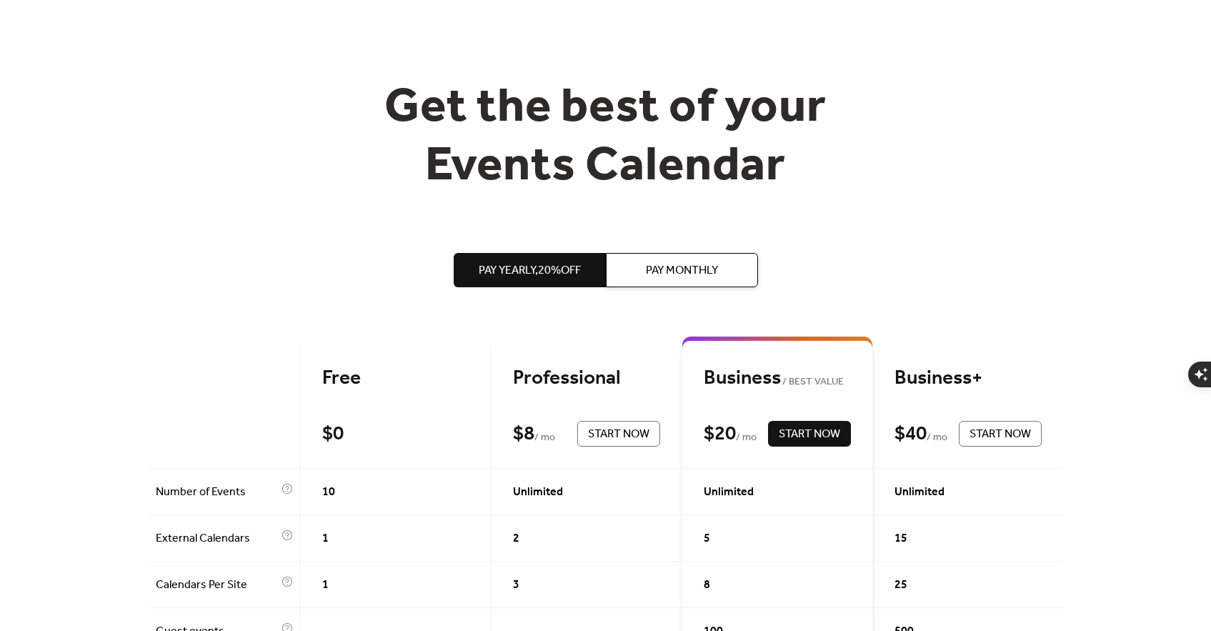
click at [653, 269] on span "Pay Monthly" at bounding box center [682, 270] width 72 height 17
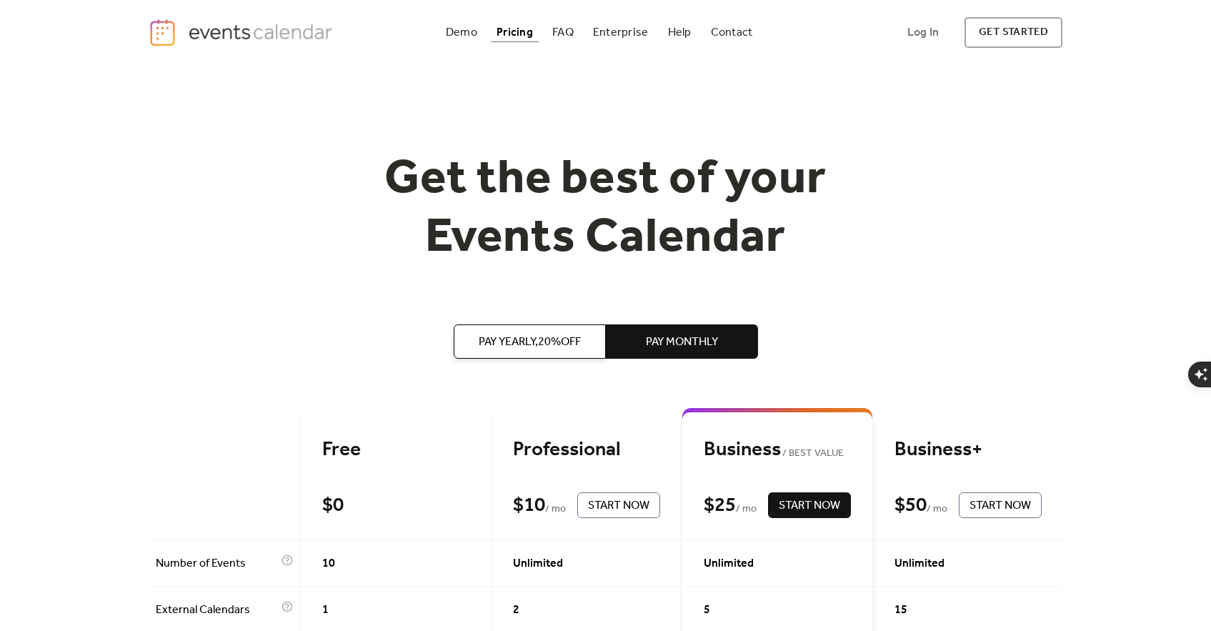
scroll to position [214, 0]
